Goal: Information Seeking & Learning: Learn about a topic

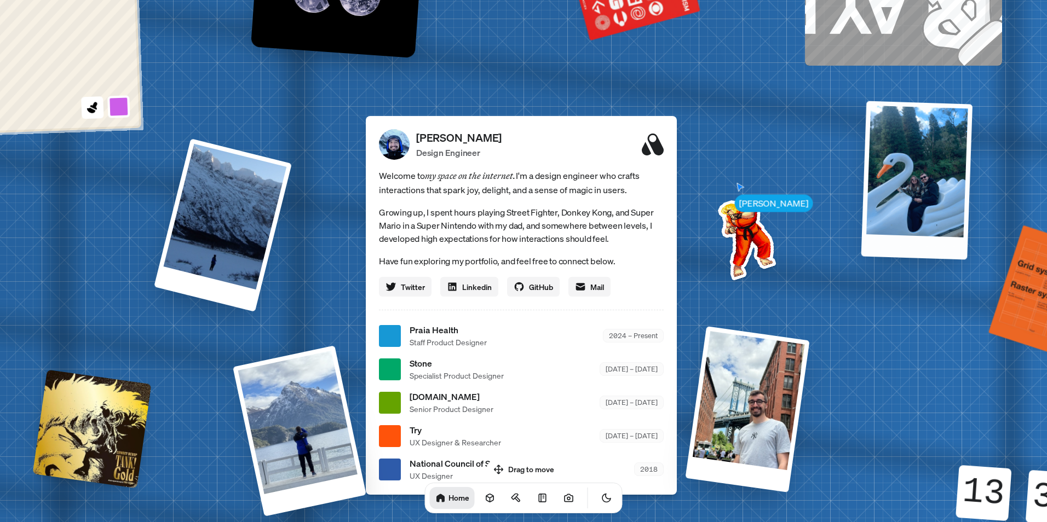
drag, startPoint x: 838, startPoint y: 258, endPoint x: 921, endPoint y: 221, distance: 90.7
click at [921, 221] on div at bounding box center [917, 180] width 112 height 159
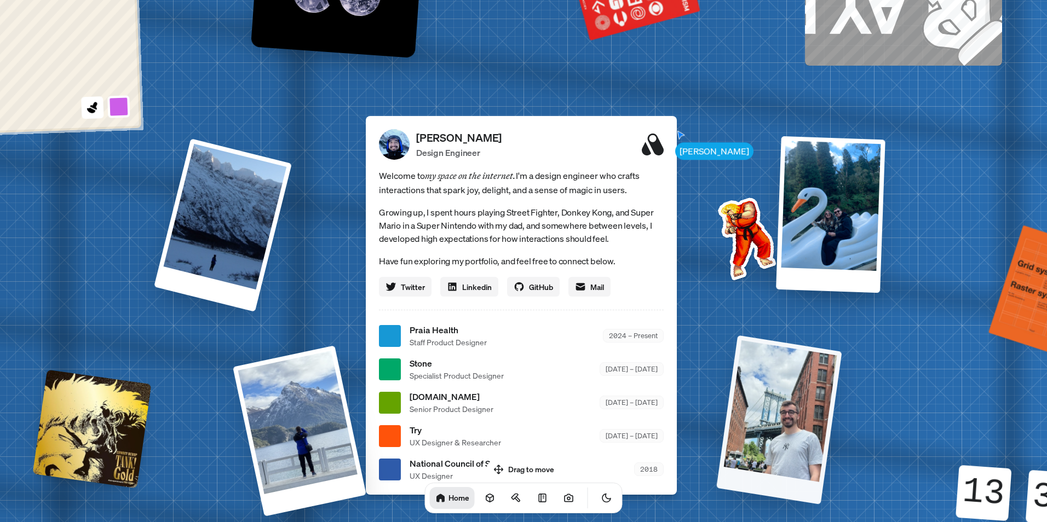
drag, startPoint x: 791, startPoint y: 349, endPoint x: 821, endPoint y: 358, distance: 31.4
click at [821, 358] on div at bounding box center [778, 420] width 125 height 169
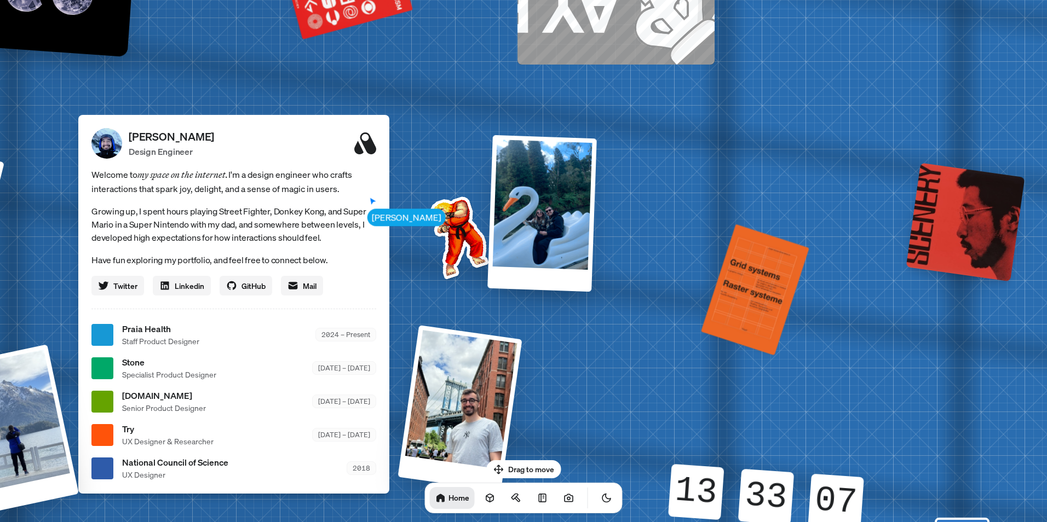
drag, startPoint x: 627, startPoint y: 53, endPoint x: 490, endPoint y: 82, distance: 140.0
click at [494, 55] on div "[PERSON_NAME] [PERSON_NAME] Design Engineer Welcome to my space on the internet…" at bounding box center [236, 335] width 1638 height 1434
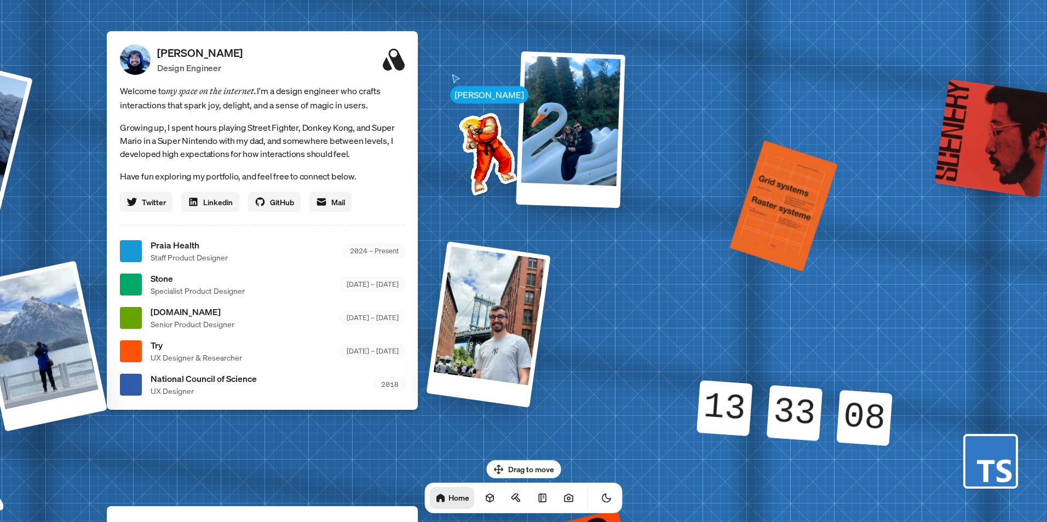
drag, startPoint x: 883, startPoint y: 100, endPoint x: 630, endPoint y: 83, distance: 254.1
click at [924, 26] on div "[PERSON_NAME] [PERSON_NAME] Design Engineer Welcome to my space on the internet…" at bounding box center [264, 251] width 1638 height 1434
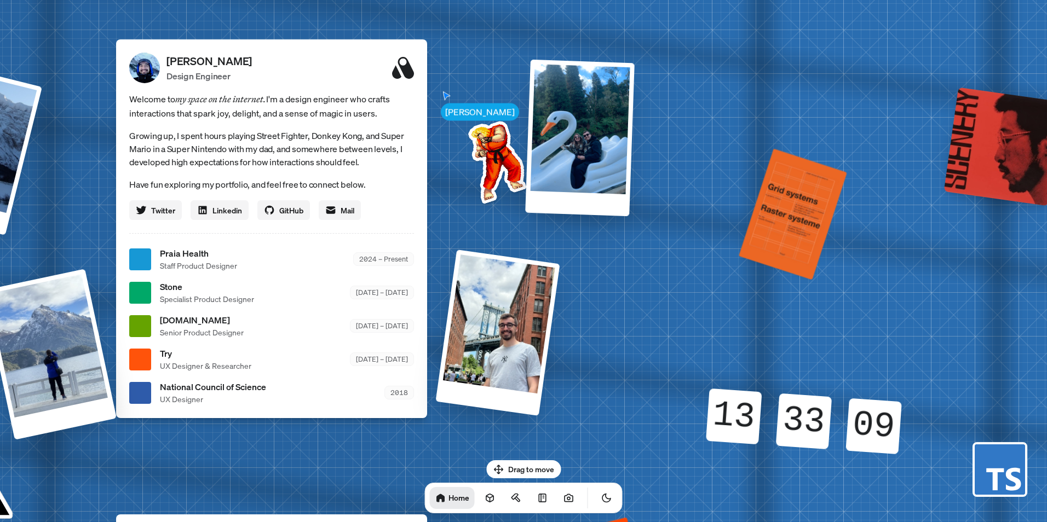
drag, startPoint x: 505, startPoint y: 29, endPoint x: 970, endPoint y: 36, distance: 464.8
click at [970, 36] on div "[PERSON_NAME] [PERSON_NAME] Design Engineer Welcome to my space on the internet…" at bounding box center [274, 259] width 1638 height 1434
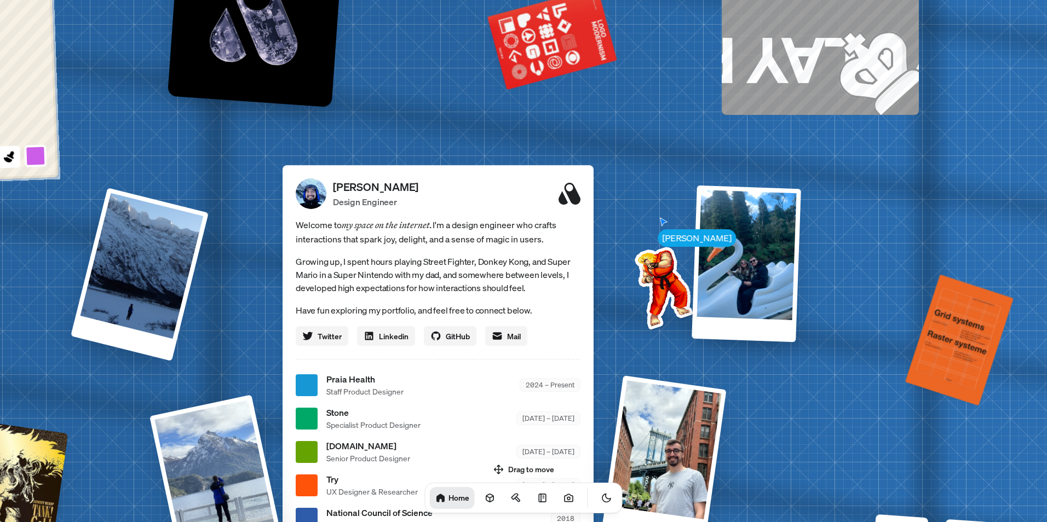
drag, startPoint x: 314, startPoint y: 140, endPoint x: 81, endPoint y: 431, distance: 373.5
click at [81, 431] on div "[PERSON_NAME] [PERSON_NAME] Design Engineer Welcome to my space on the internet…" at bounding box center [440, 385] width 1638 height 1434
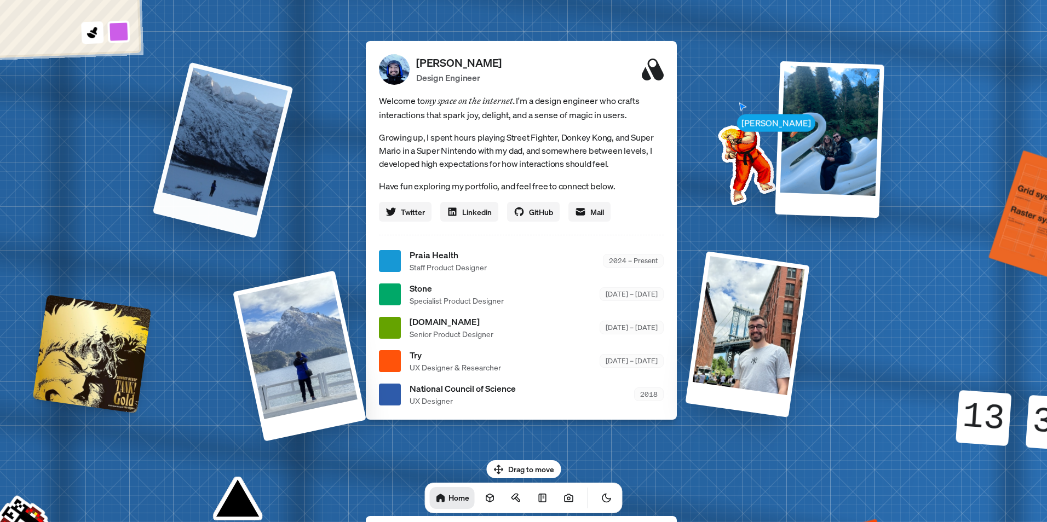
click at [199, 117] on div at bounding box center [223, 150] width 141 height 176
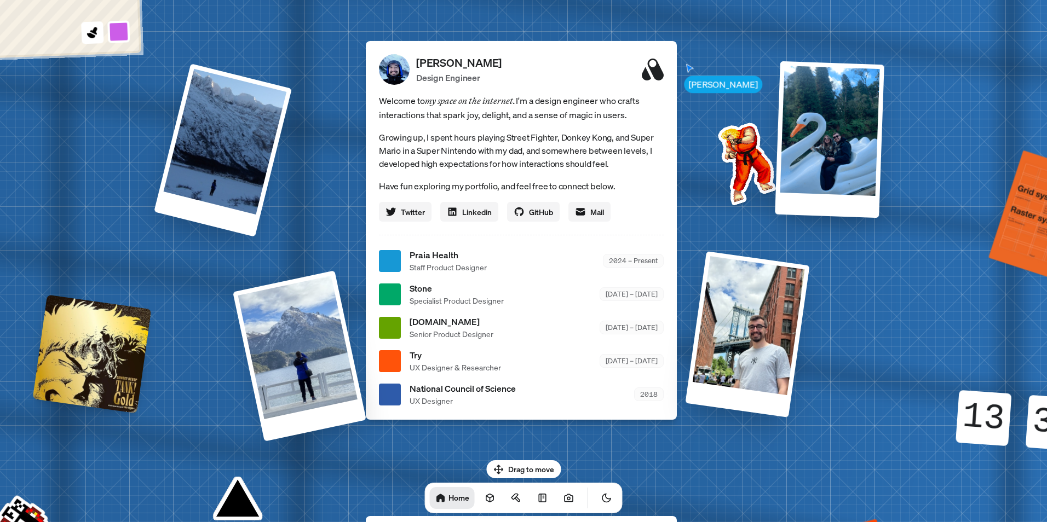
click at [238, 184] on div at bounding box center [223, 151] width 138 height 174
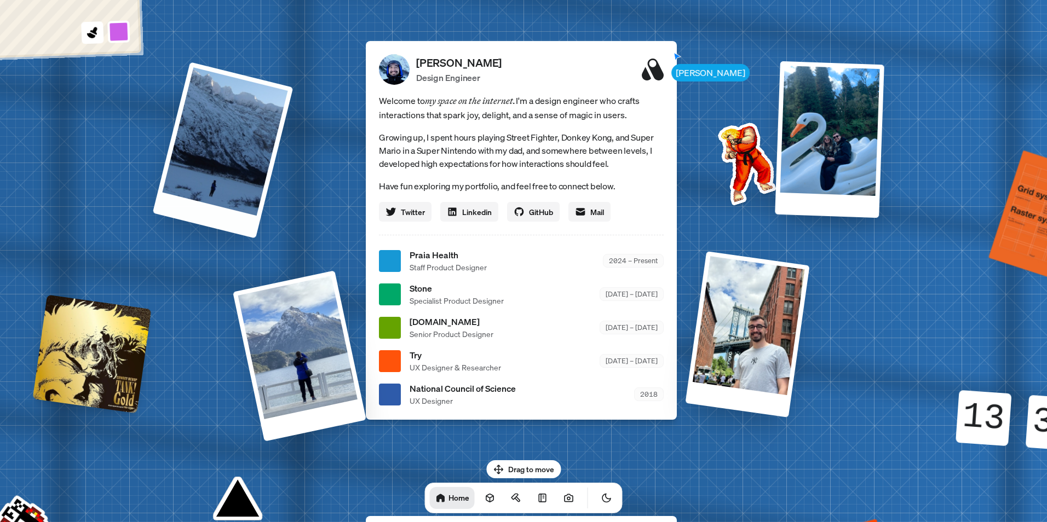
click at [226, 171] on div at bounding box center [223, 150] width 141 height 176
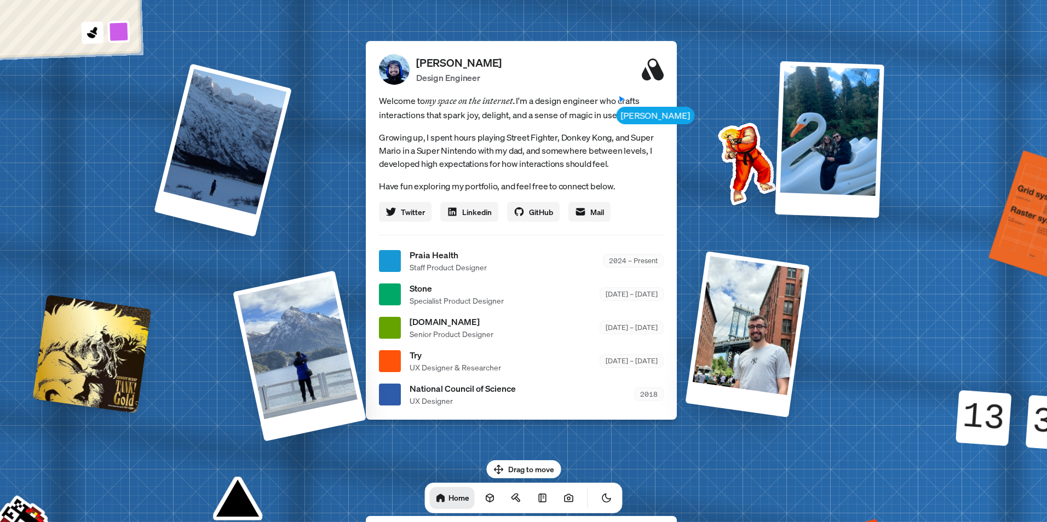
click at [393, 256] on div at bounding box center [390, 261] width 22 height 22
drag, startPoint x: 480, startPoint y: 273, endPoint x: 786, endPoint y: 316, distance: 309.1
click at [481, 273] on span "Staff Product Designer" at bounding box center [447, 267] width 77 height 11
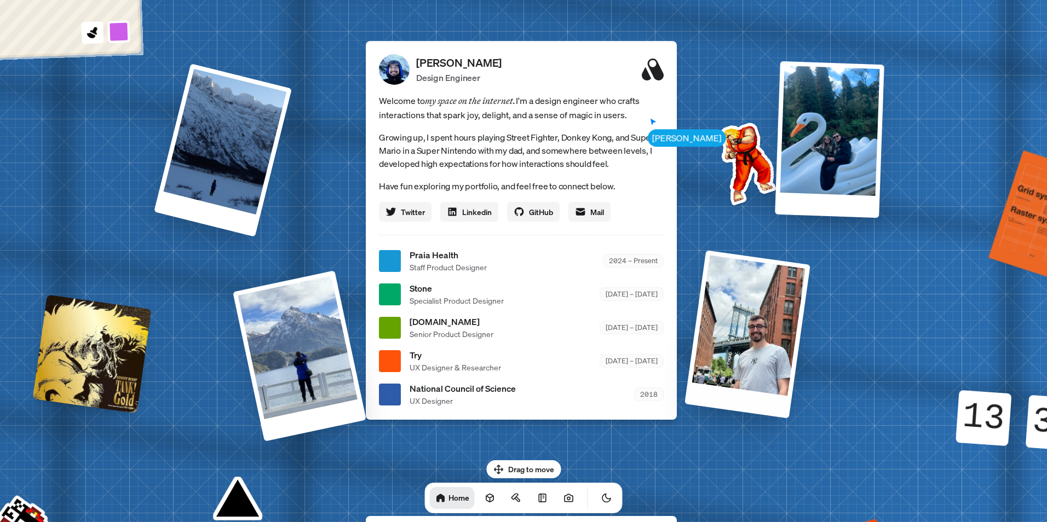
click at [742, 323] on div at bounding box center [747, 334] width 126 height 168
click at [742, 323] on div at bounding box center [747, 334] width 127 height 169
click at [429, 72] on p "Design Engineer" at bounding box center [458, 77] width 85 height 13
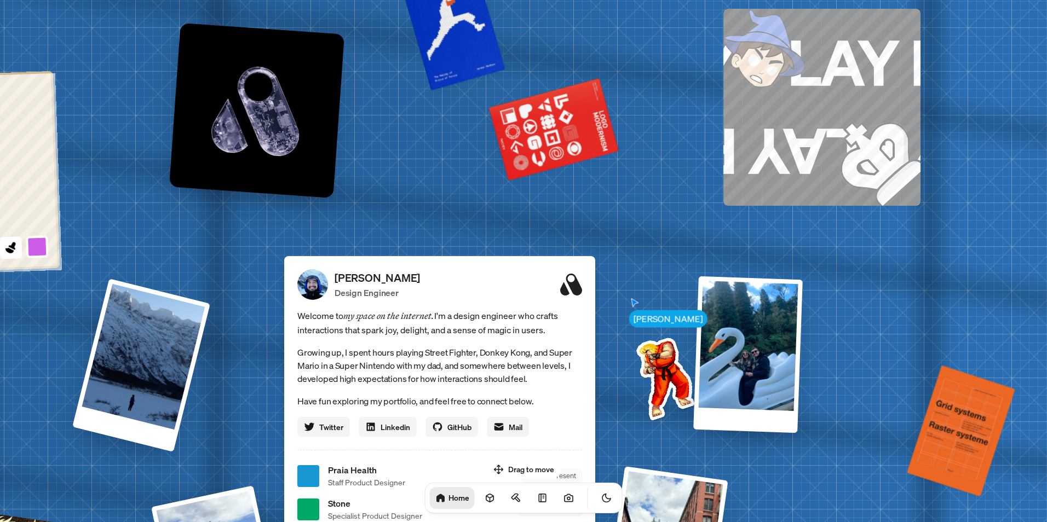
drag, startPoint x: 175, startPoint y: 195, endPoint x: 93, endPoint y: 529, distance: 343.8
click at [93, 0] on html "Andre Andre Souza Design Engineer Welcome to my space on the internet. I'm a de…" at bounding box center [523, 0] width 1047 height 0
